Goal: Transaction & Acquisition: Download file/media

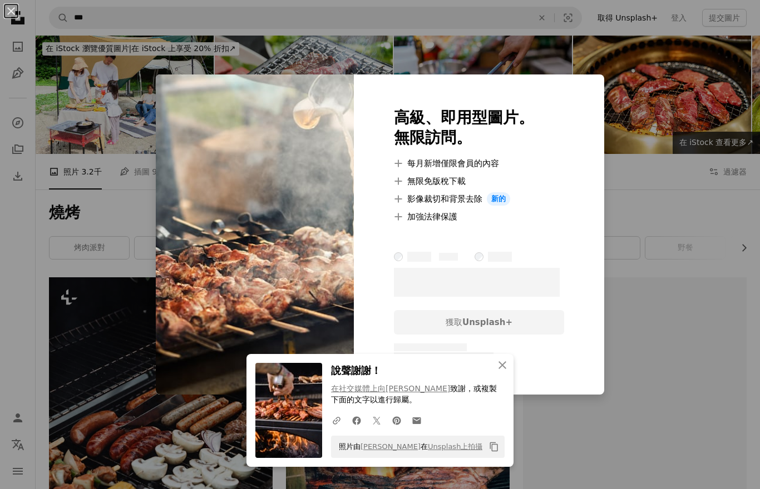
scroll to position [795, 0]
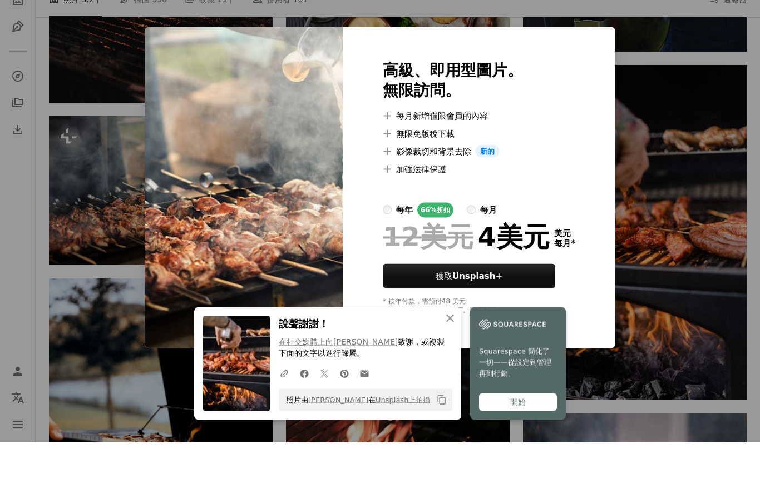
click at [666, 122] on div "An X shape 高級、即用型圖片。 無限訪問。 A plus sign 每月新增僅限會員的內容 A plus sign 無限免版稅下載 A plus s…" at bounding box center [380, 244] width 760 height 489
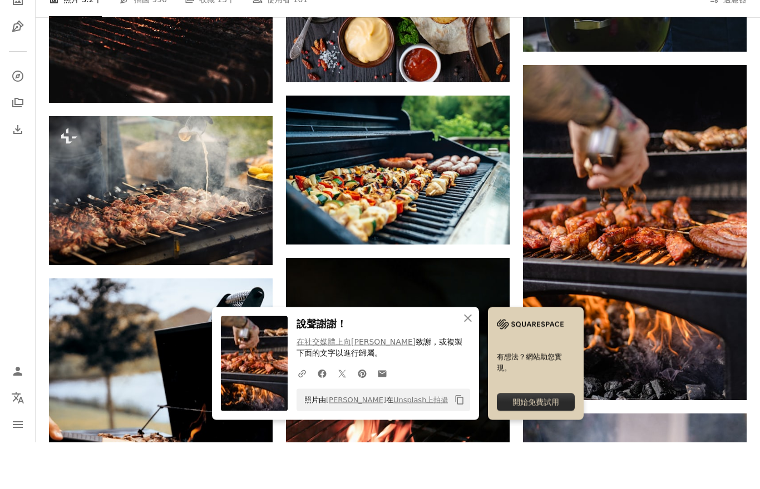
click at [554, 440] on div "開始免費試用" at bounding box center [536, 449] width 78 height 18
click at [330, 409] on link "Facebook icon" at bounding box center [322, 420] width 20 height 22
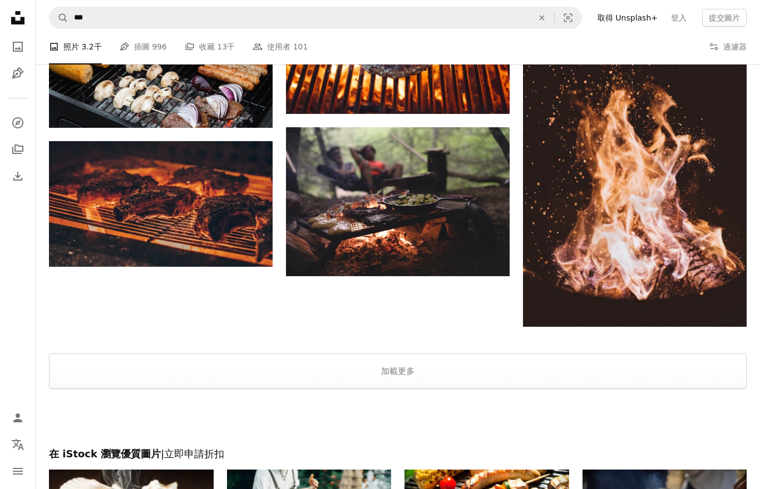
scroll to position [1816, 0]
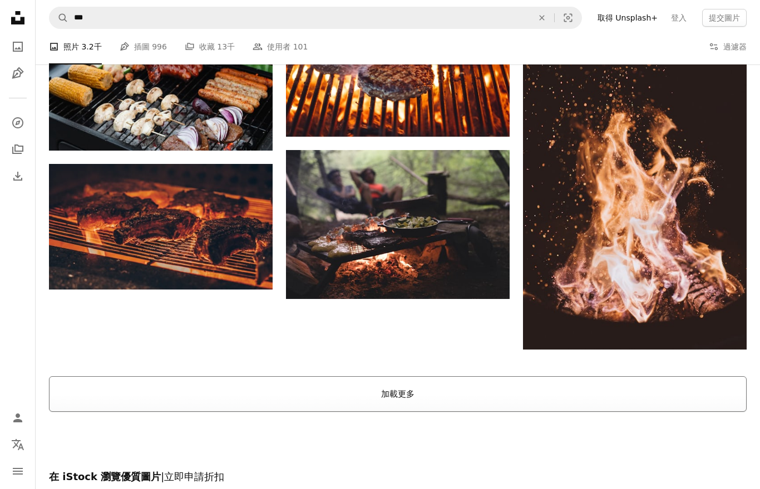
click at [412, 397] on font "加載更多" at bounding box center [397, 394] width 33 height 10
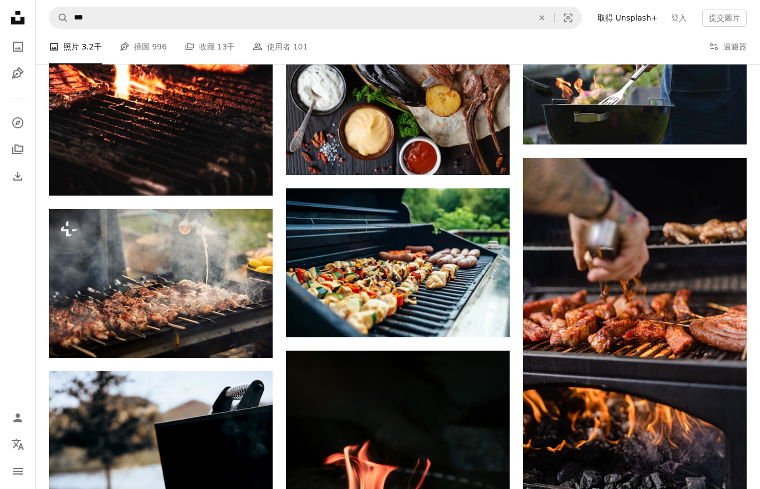
scroll to position [751, 0]
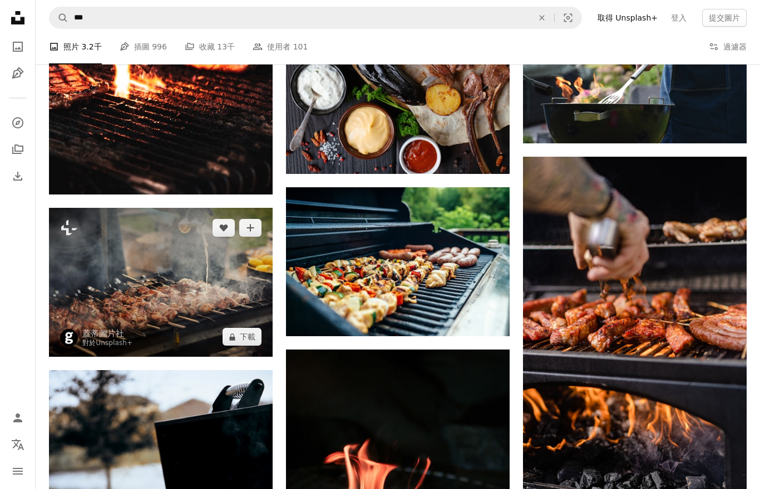
click at [106, 267] on img at bounding box center [161, 282] width 224 height 149
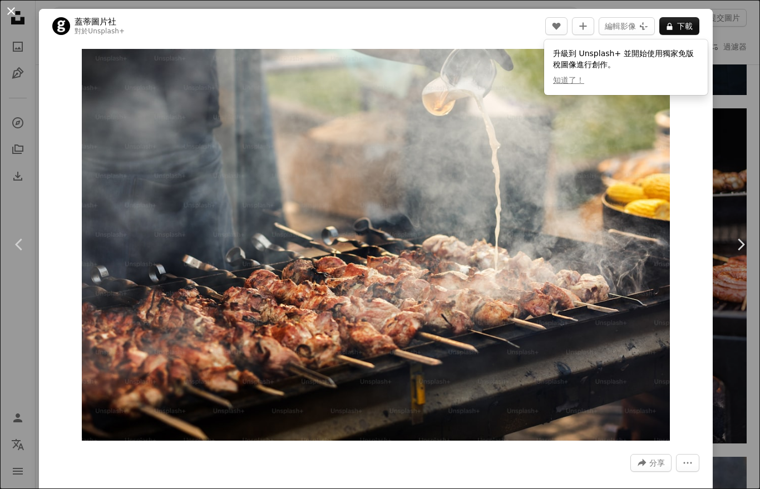
click at [18, 6] on button "An X shape" at bounding box center [10, 10] width 13 height 13
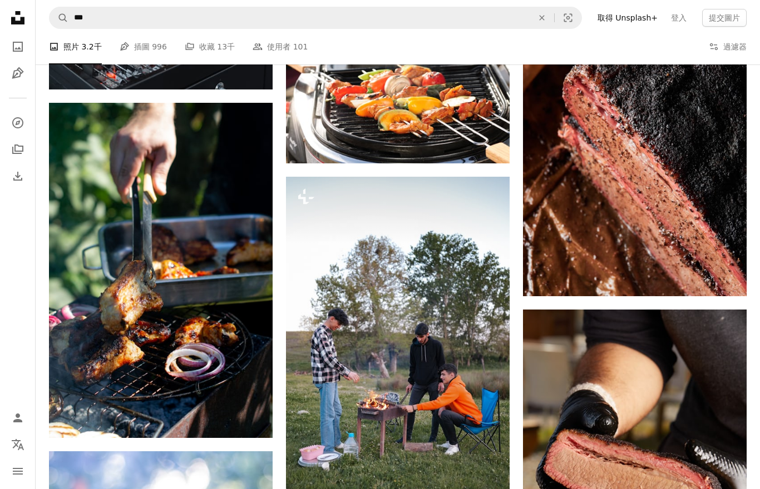
scroll to position [7581, 0]
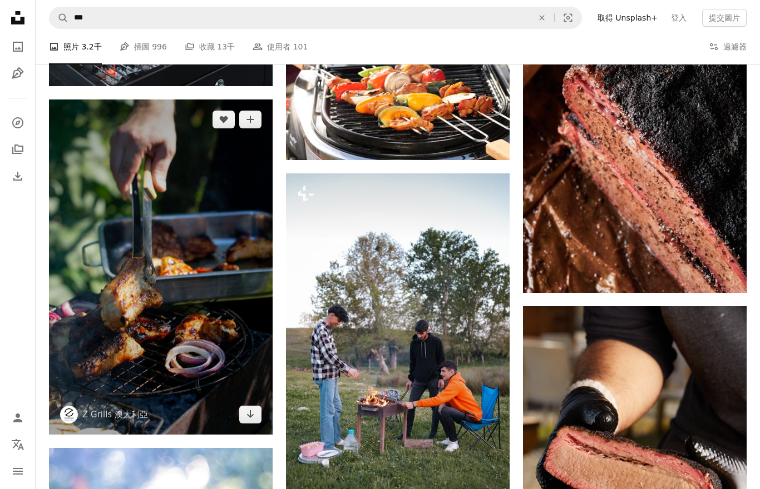
click at [245, 400] on img at bounding box center [161, 267] width 224 height 335
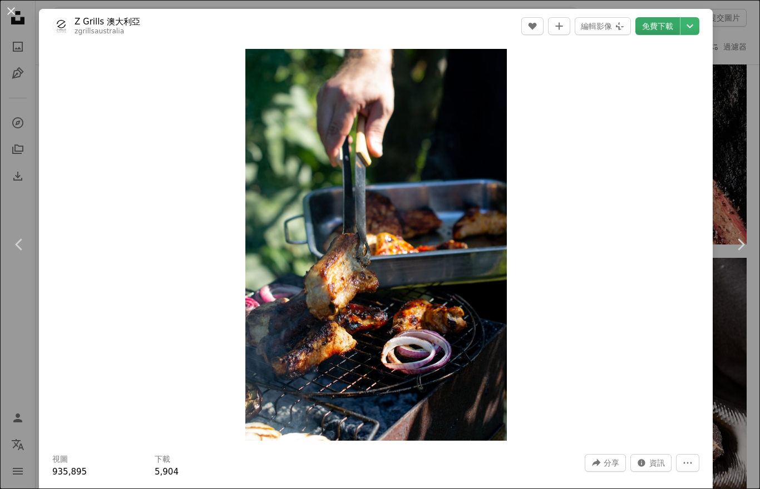
click at [658, 30] on font "免費下載" at bounding box center [657, 26] width 31 height 9
click at [665, 27] on font "免費下載" at bounding box center [657, 26] width 31 height 9
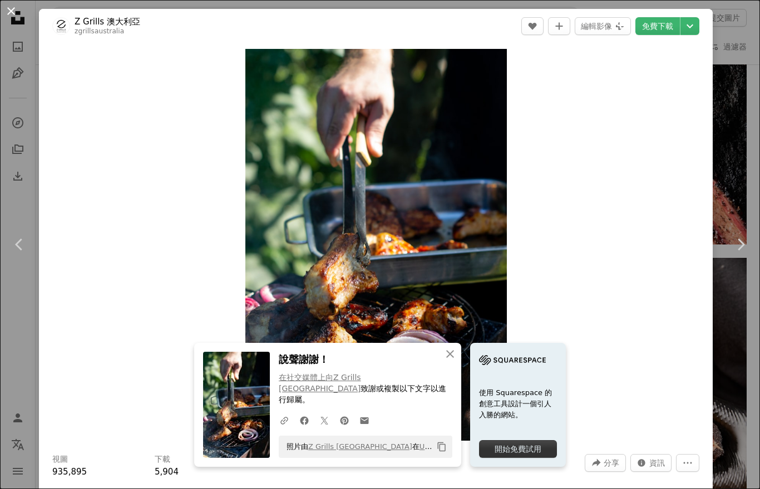
click at [17, 17] on button "An X shape" at bounding box center [10, 10] width 13 height 13
